Goal: Task Accomplishment & Management: Complete application form

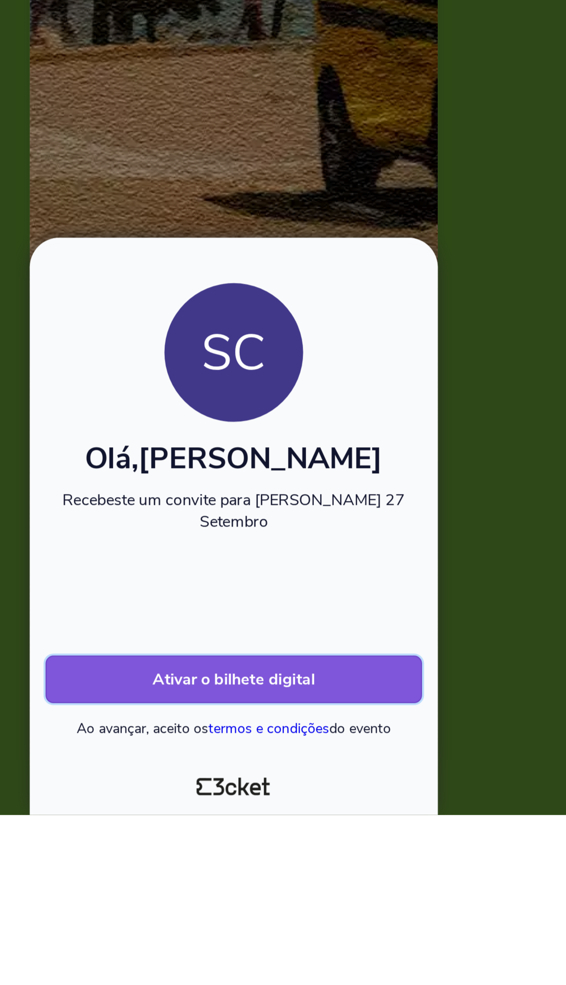
click at [215, 936] on button "Ativar o bilhete digital" at bounding box center [283, 925] width 165 height 21
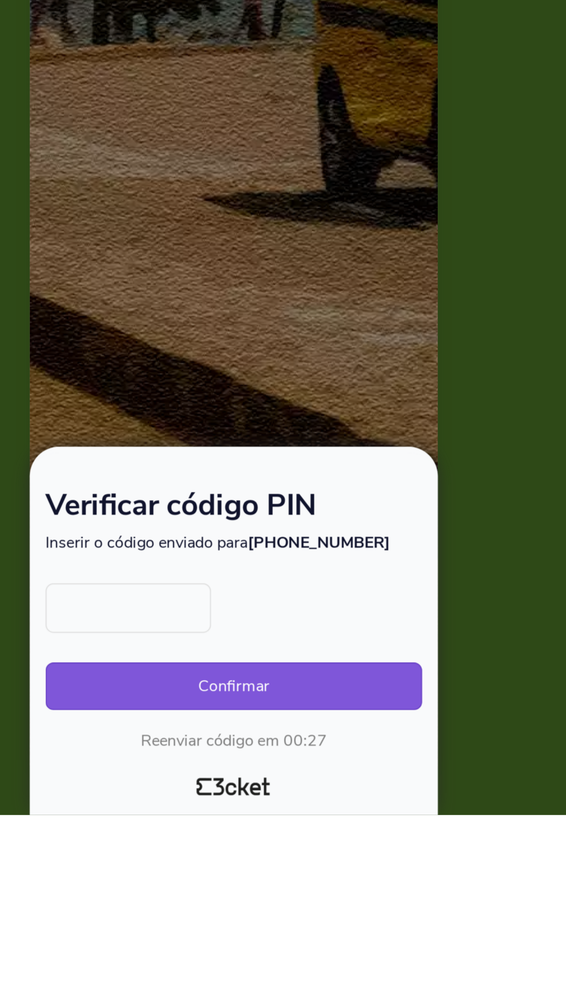
click at [230, 905] on input "text" at bounding box center [237, 895] width 72 height 22
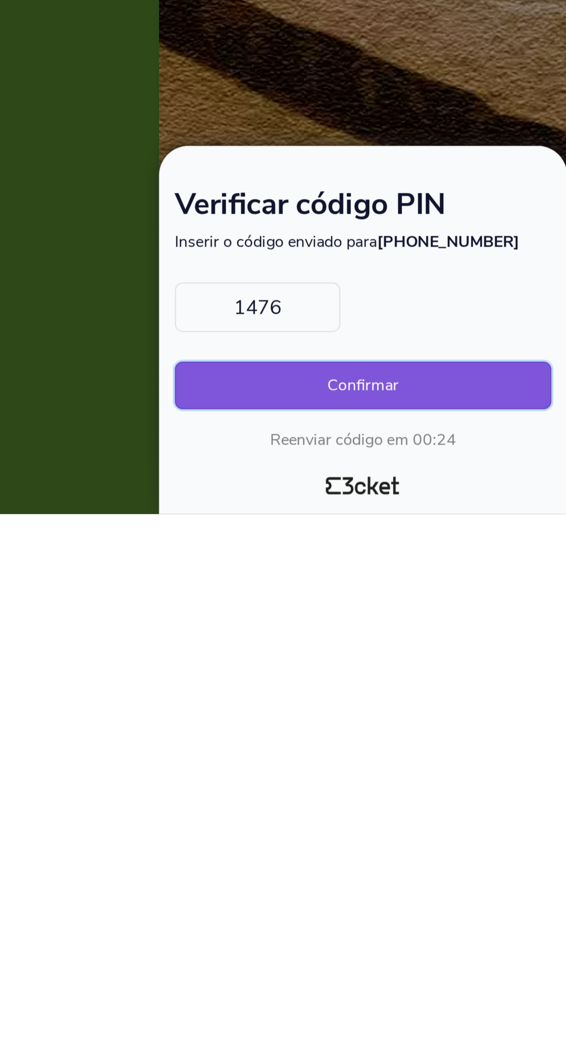
type input "1476"
click at [231, 985] on button "Confirmar" at bounding box center [283, 995] width 165 height 21
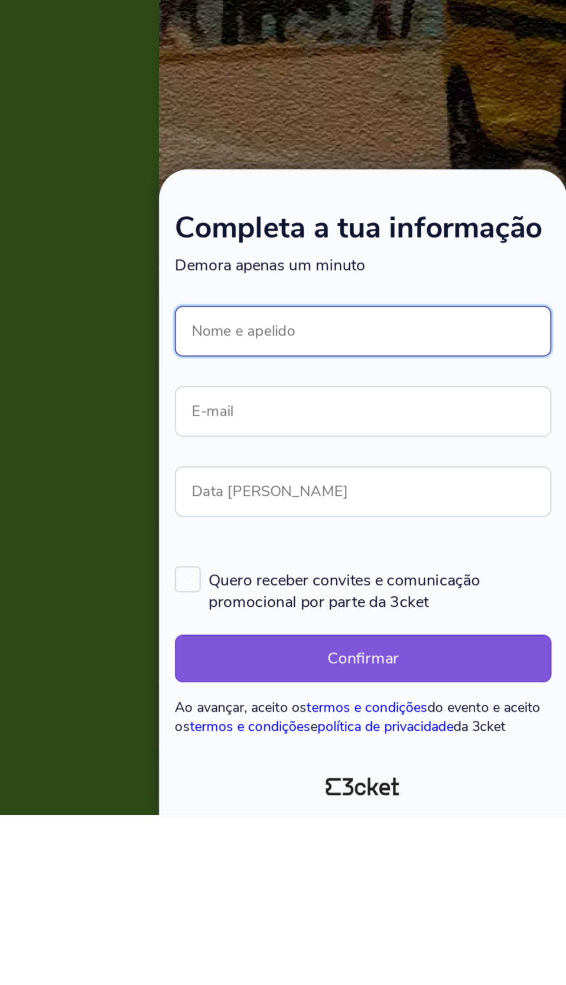
click at [338, 784] on input "Nome e apelido" at bounding box center [283, 773] width 165 height 22
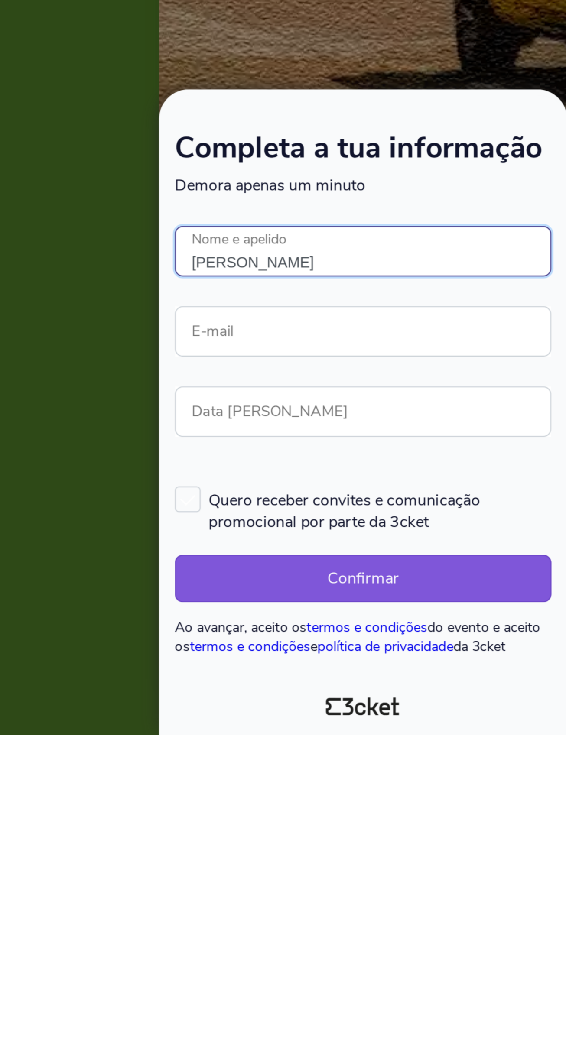
type input "[PERSON_NAME]"
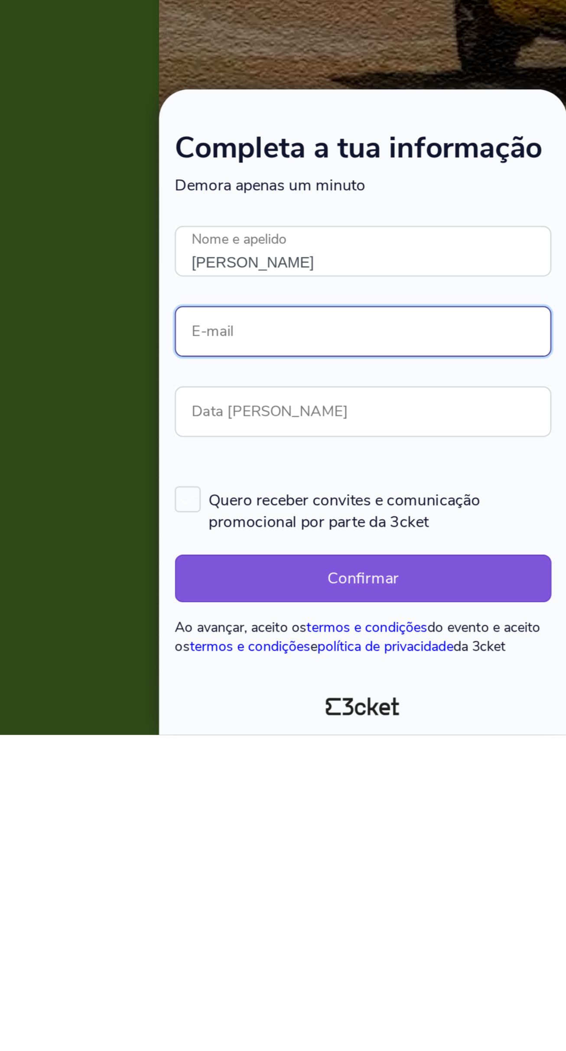
click at [339, 886] on input "E-mail" at bounding box center [283, 875] width 165 height 22
type input "S"
type input "[PERSON_NAME][EMAIL_ADDRESS][DOMAIN_NAME]"
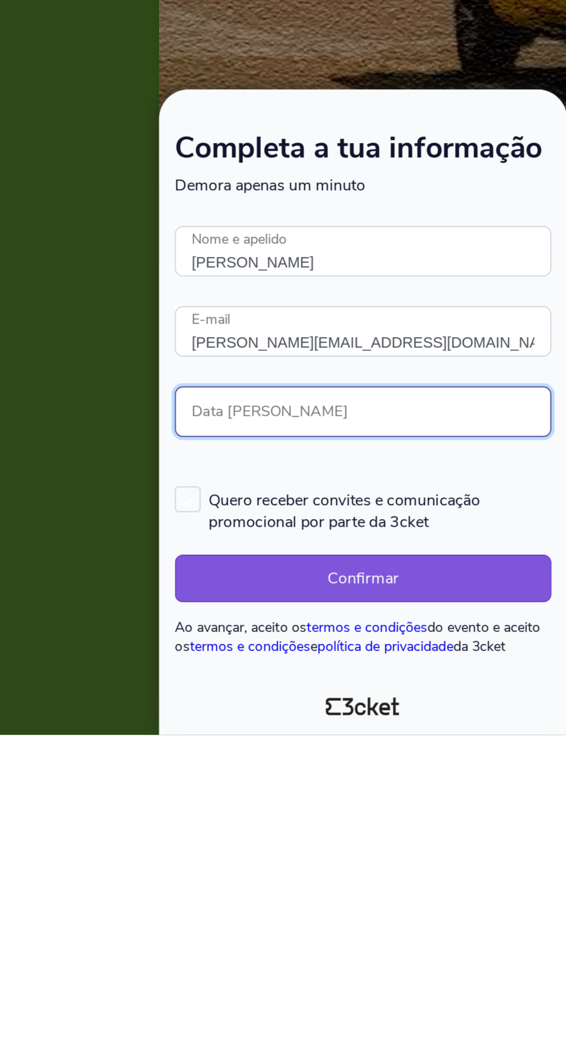
click at [299, 921] on input "Data [PERSON_NAME]" at bounding box center [283, 910] width 165 height 22
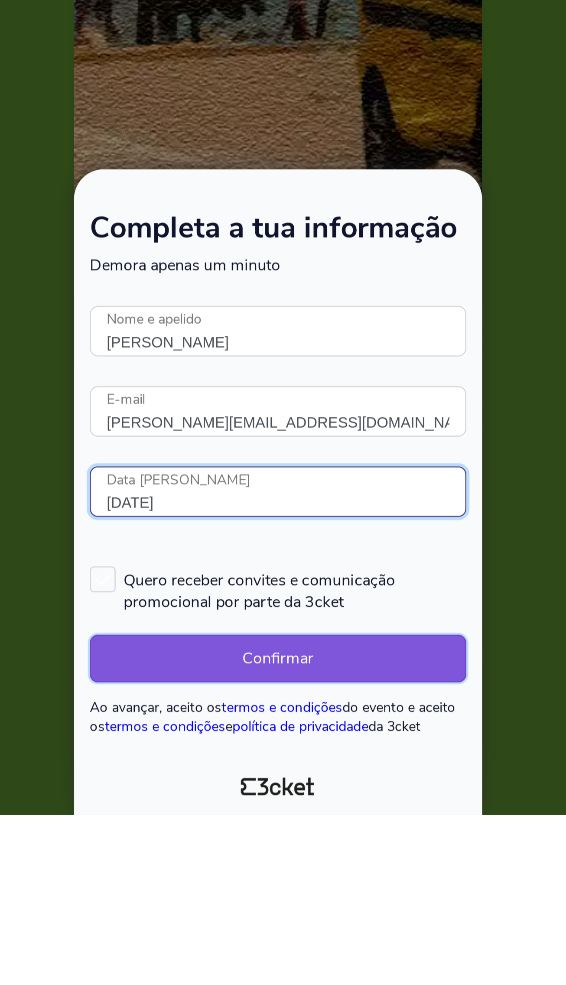
type input "[DATE]"
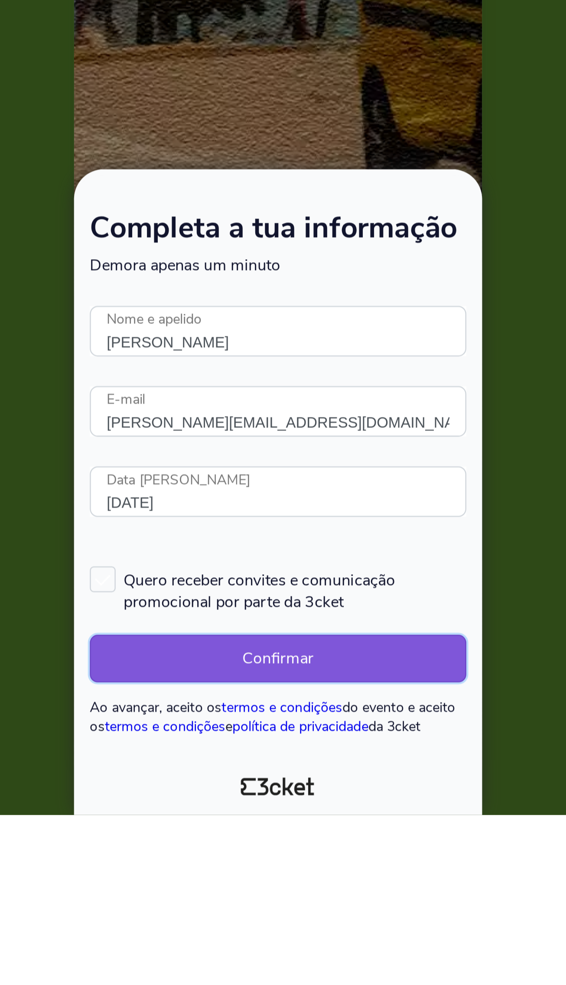
click at [227, 927] on button "Confirmar" at bounding box center [283, 916] width 165 height 21
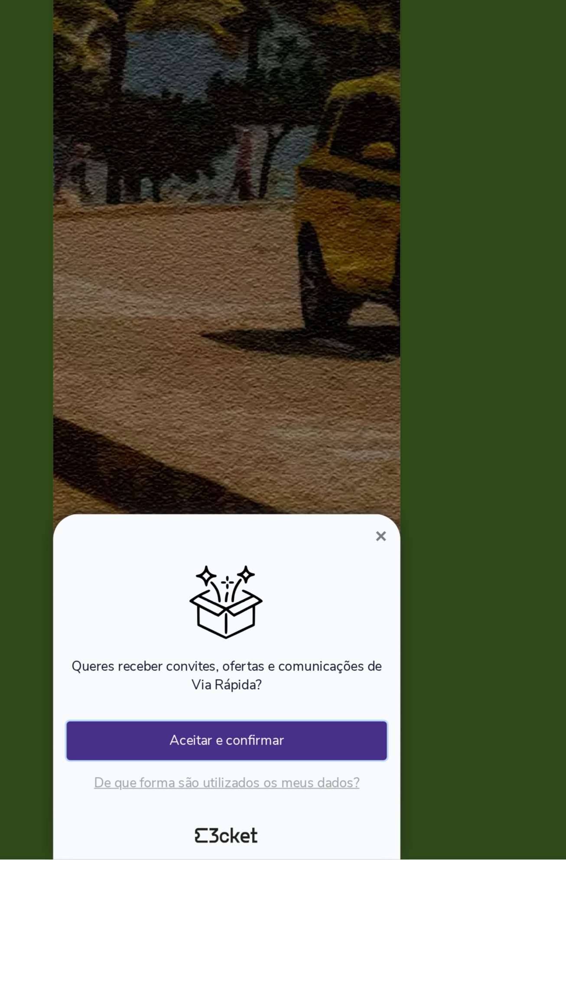
click at [322, 934] on button "Aceitar e confirmar" at bounding box center [283, 924] width 165 height 20
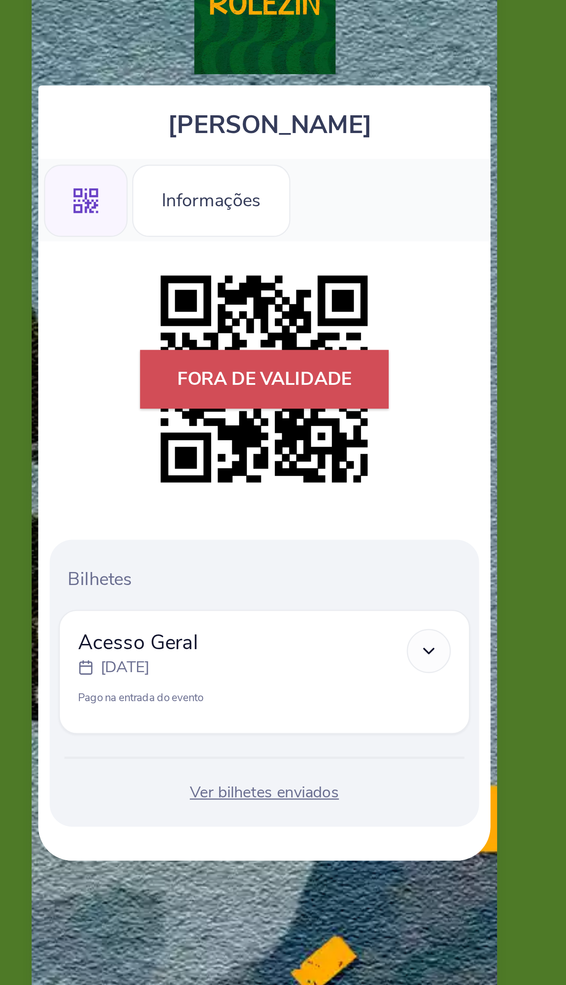
click at [351, 290] on div at bounding box center [346, 286] width 17 height 17
click at [350, 292] on div at bounding box center [346, 286] width 17 height 17
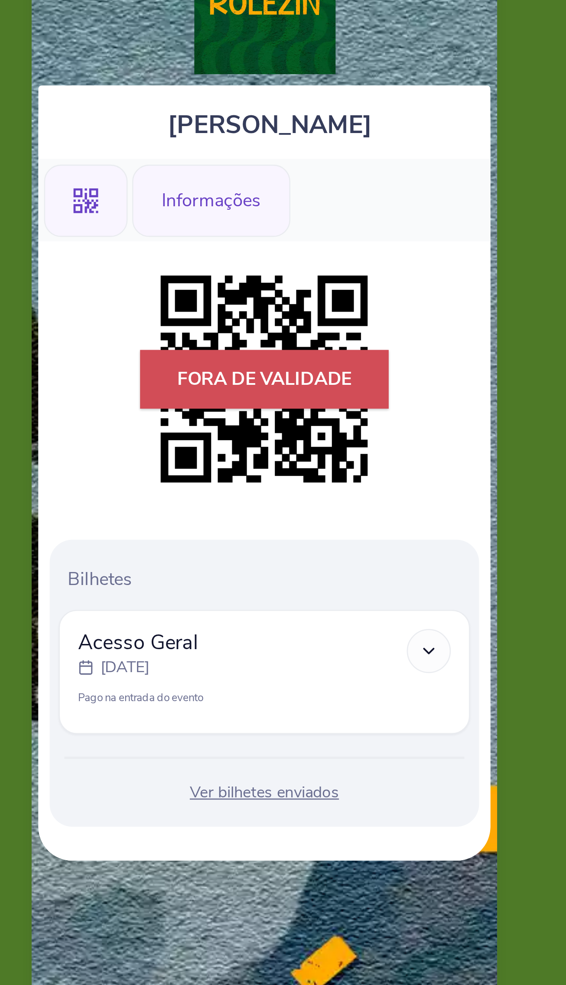
click at [260, 114] on div "Informações" at bounding box center [262, 114] width 61 height 28
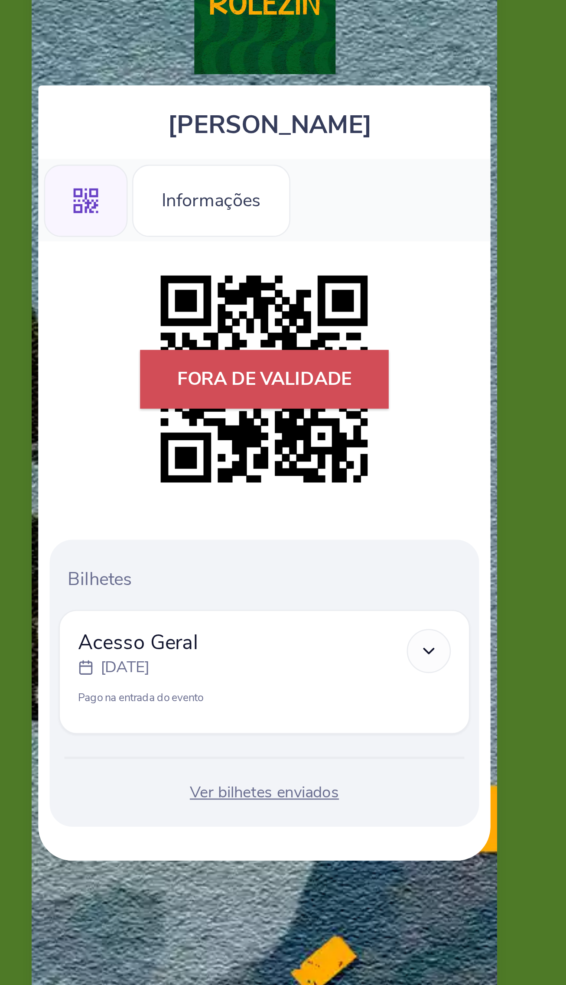
click at [207, 114] on div ".st0{fill-rule:evenodd;clip-rule:evenodd;}" at bounding box center [214, 114] width 32 height 28
